Goal: Find specific page/section: Find specific page/section

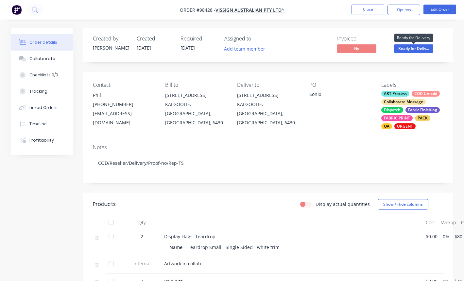
click at [406, 48] on span "Ready for Deliv..." at bounding box center [413, 48] width 39 height 8
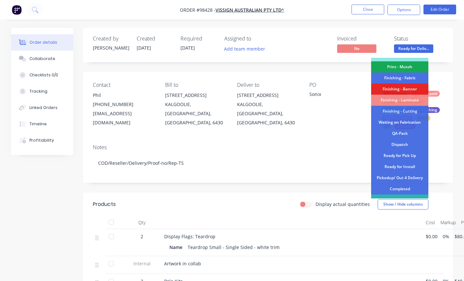
scroll to position [135, 0]
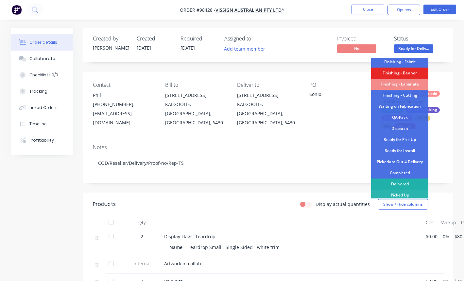
click at [404, 184] on div "Delivered" at bounding box center [399, 184] width 57 height 11
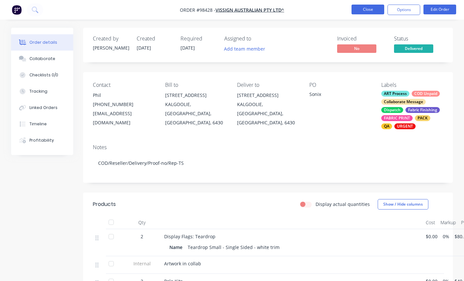
click at [356, 5] on button "Close" at bounding box center [367, 10] width 33 height 10
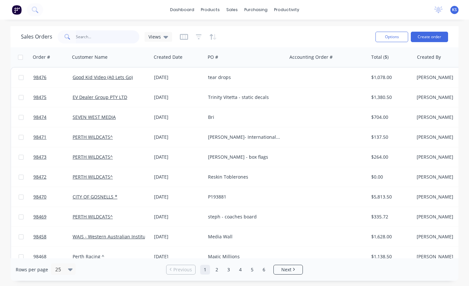
click at [92, 38] on input "text" at bounding box center [108, 36] width 64 height 13
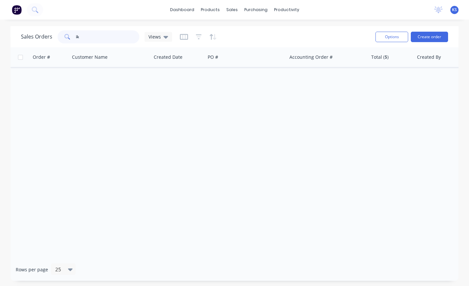
type input "i"
click at [185, 8] on link "dashboard" at bounding box center [182, 10] width 31 height 10
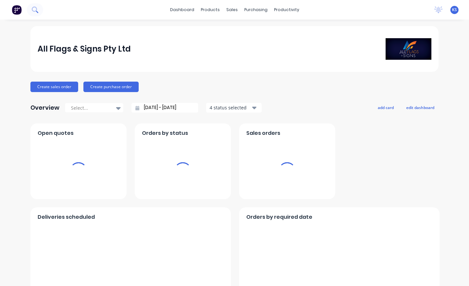
click at [32, 7] on icon at bounding box center [35, 10] width 6 height 6
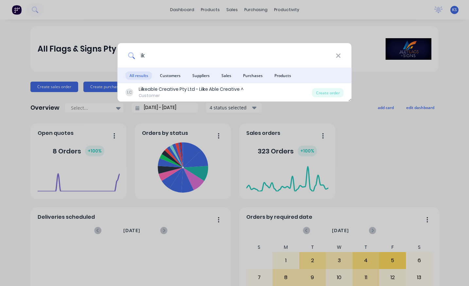
type input "i"
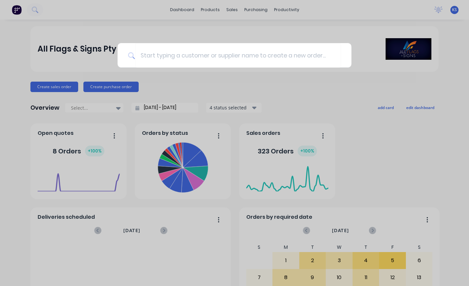
click at [53, 1] on div at bounding box center [234, 143] width 469 height 286
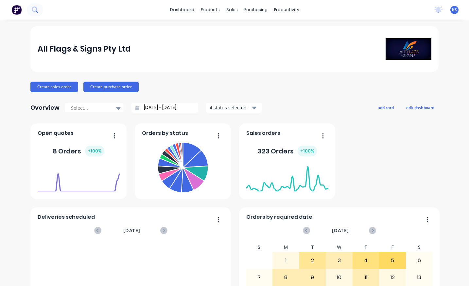
click at [32, 10] on icon at bounding box center [34, 9] width 5 height 5
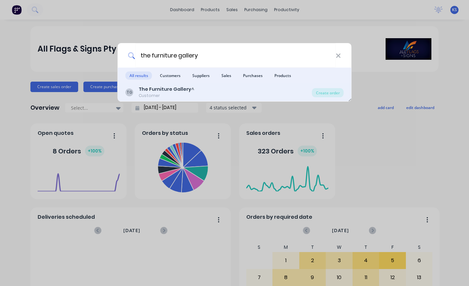
type input "the furniture gallery"
click at [144, 93] on div "Customer" at bounding box center [167, 96] width 56 height 6
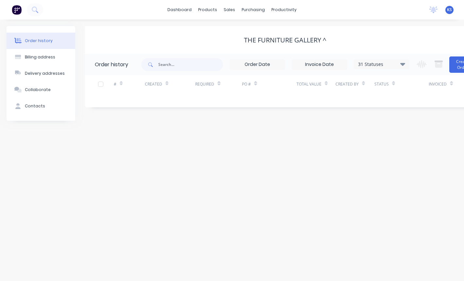
click at [400, 63] on icon at bounding box center [402, 64] width 5 height 8
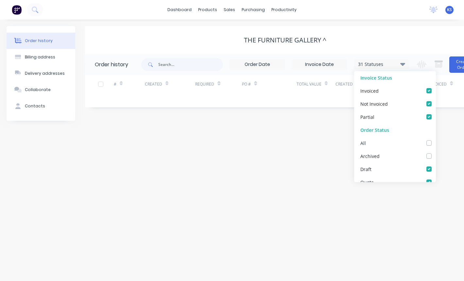
click at [435, 140] on label at bounding box center [435, 140] width 0 height 0
click at [435, 143] on input "checkbox" at bounding box center [437, 143] width 5 height 6
checkbox input "true"
click at [270, 143] on div "Order history Billing address Delivery addresses Collaborate Contacts The Furni…" at bounding box center [232, 151] width 464 height 262
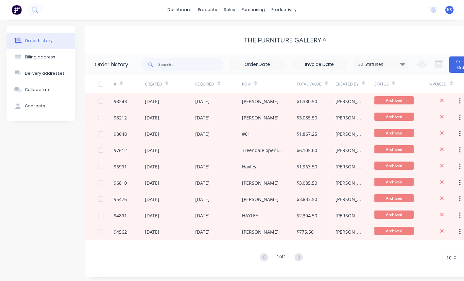
scroll to position [5, 0]
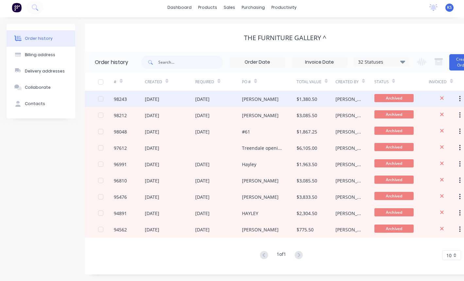
click at [154, 97] on div "[DATE]" at bounding box center [152, 99] width 14 height 7
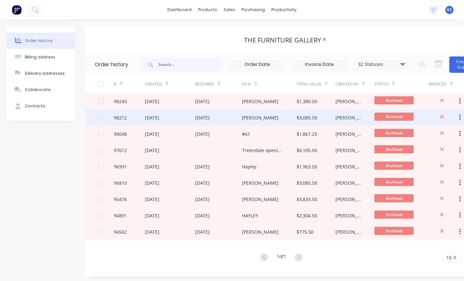
click at [118, 119] on div "98212" at bounding box center [120, 117] width 13 height 7
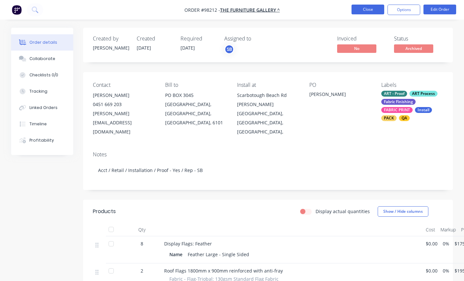
click at [374, 5] on button "Close" at bounding box center [367, 10] width 33 height 10
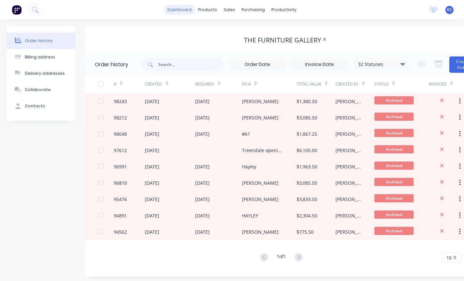
click at [177, 10] on link "dashboard" at bounding box center [179, 10] width 31 height 10
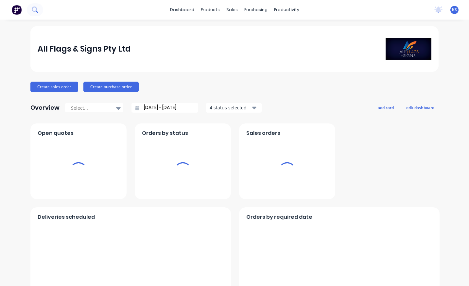
click at [33, 8] on icon at bounding box center [35, 10] width 6 height 6
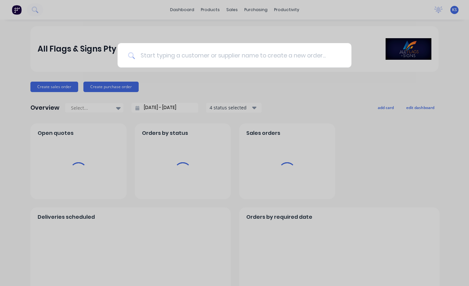
click at [149, 54] on input at bounding box center [238, 55] width 206 height 25
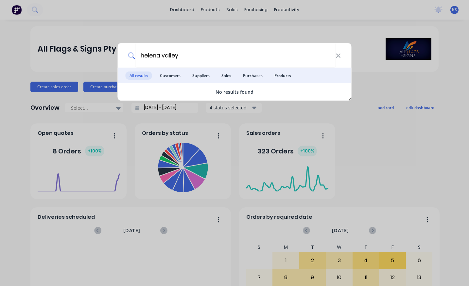
type input "helena valley"
click at [342, 53] on div "helena valley" at bounding box center [235, 55] width 234 height 25
click at [337, 53] on icon at bounding box center [337, 55] width 5 height 7
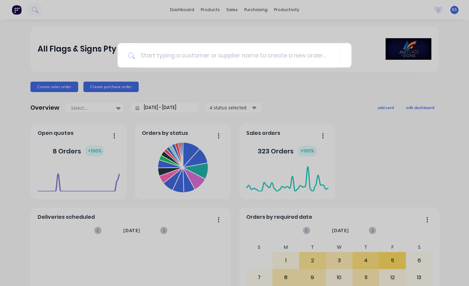
click at [55, 14] on div at bounding box center [234, 143] width 469 height 286
